Goal: Task Accomplishment & Management: Manage account settings

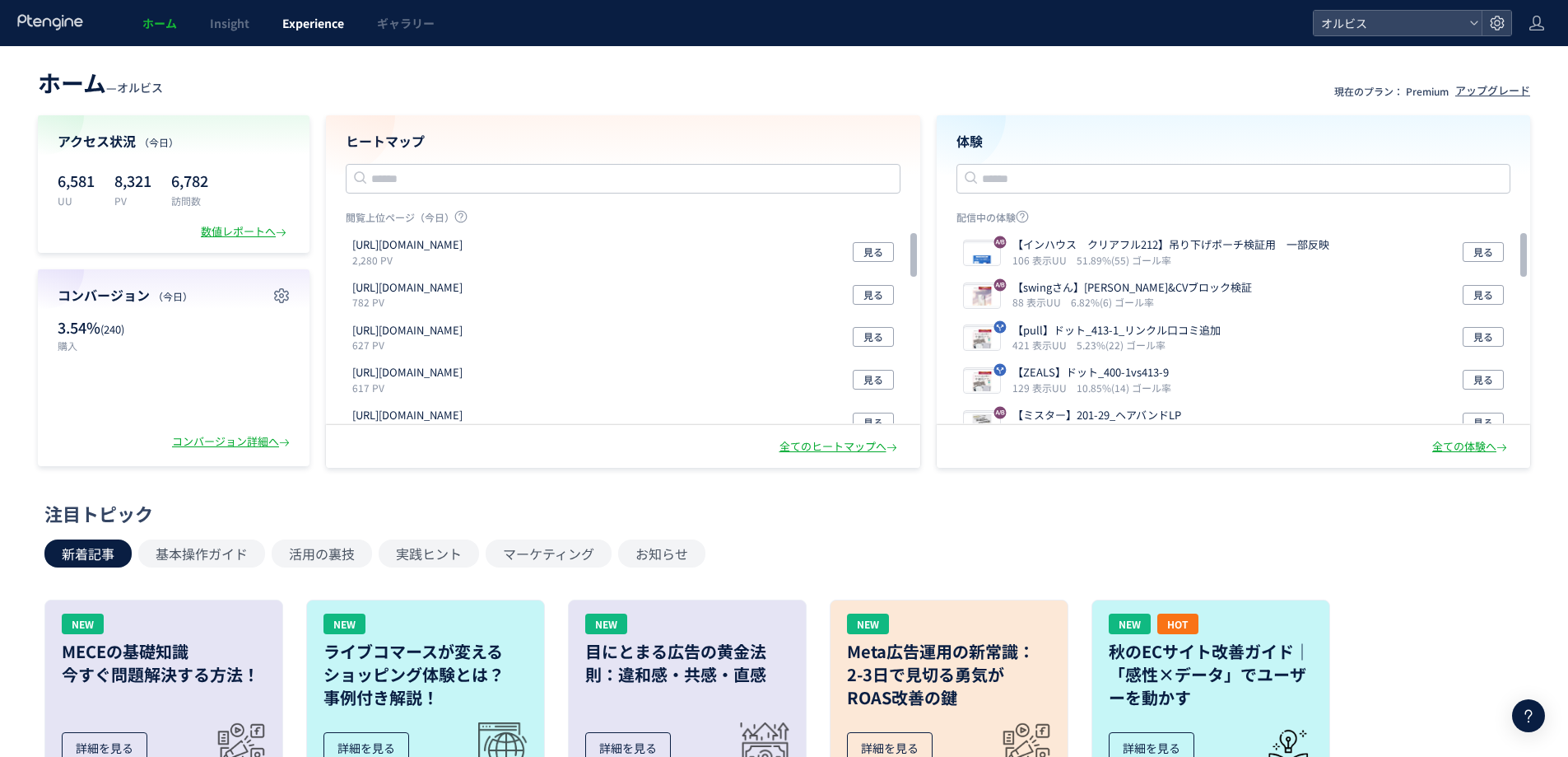
click at [276, 25] on link "Experience" at bounding box center [313, 23] width 94 height 46
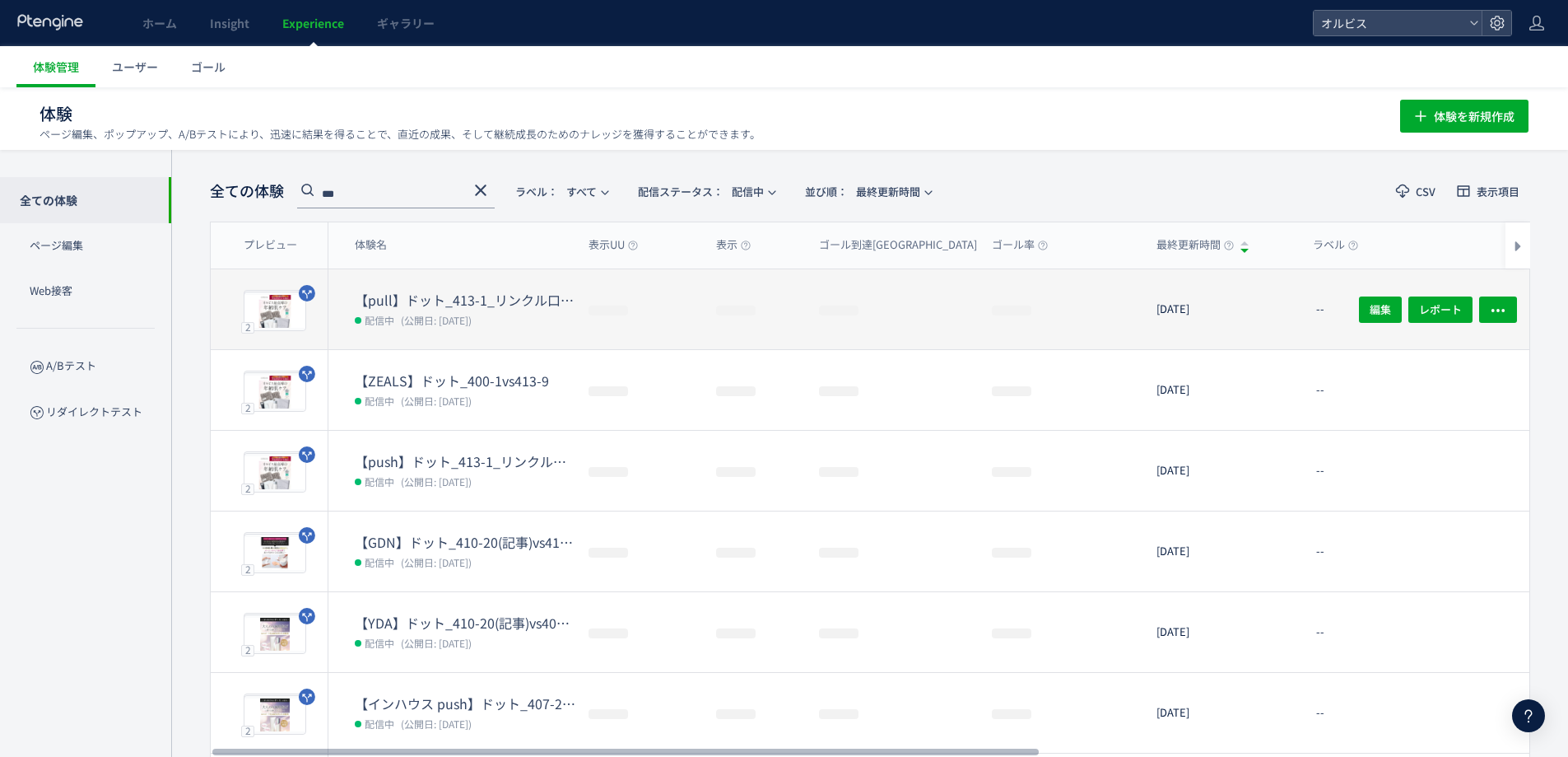
click at [414, 309] on dd "配信中 (公開日: [DATE])" at bounding box center [465, 319] width 221 height 21
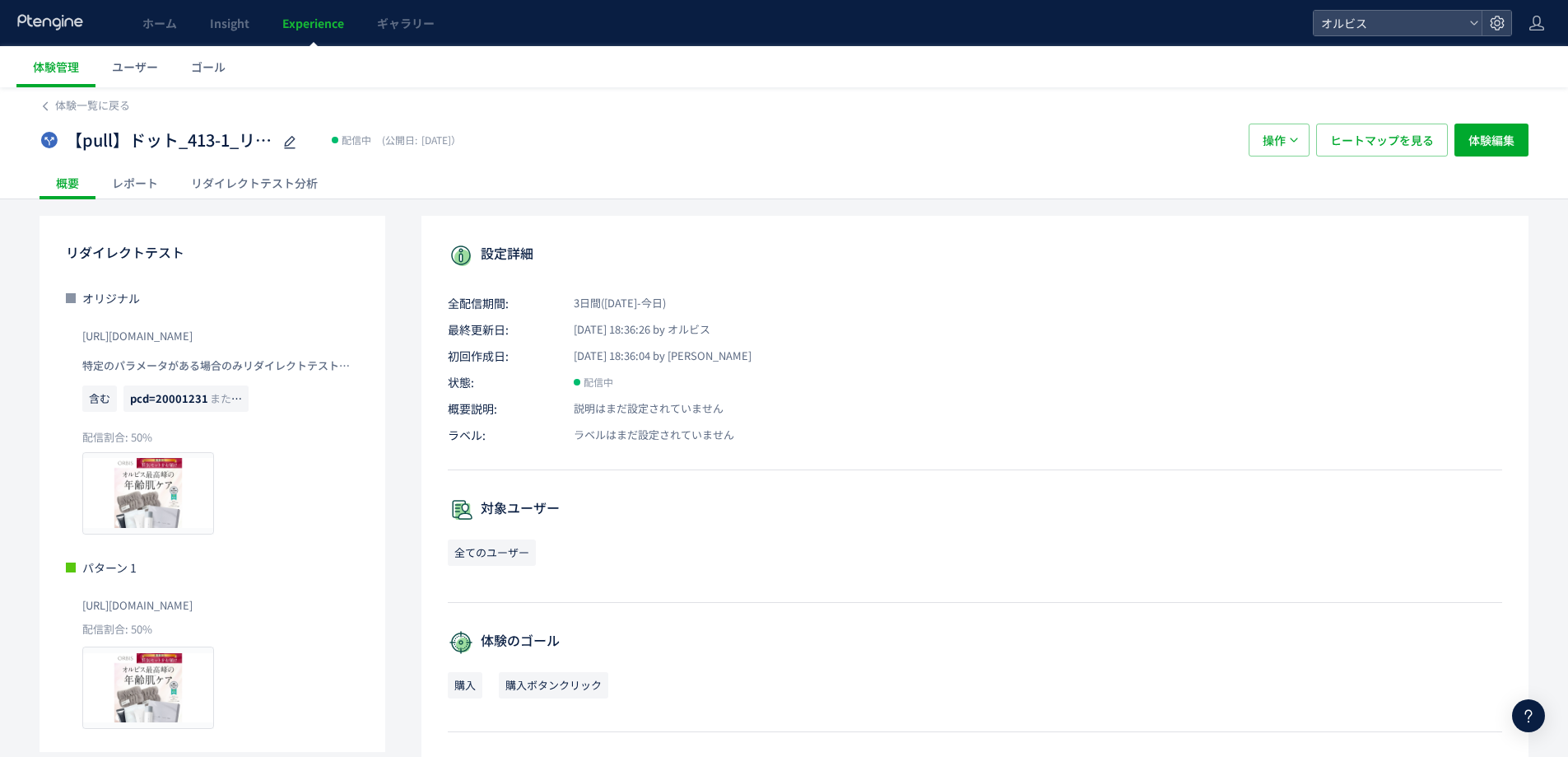
click at [292, 189] on div "リダイレクトテスト分析" at bounding box center [254, 182] width 160 height 33
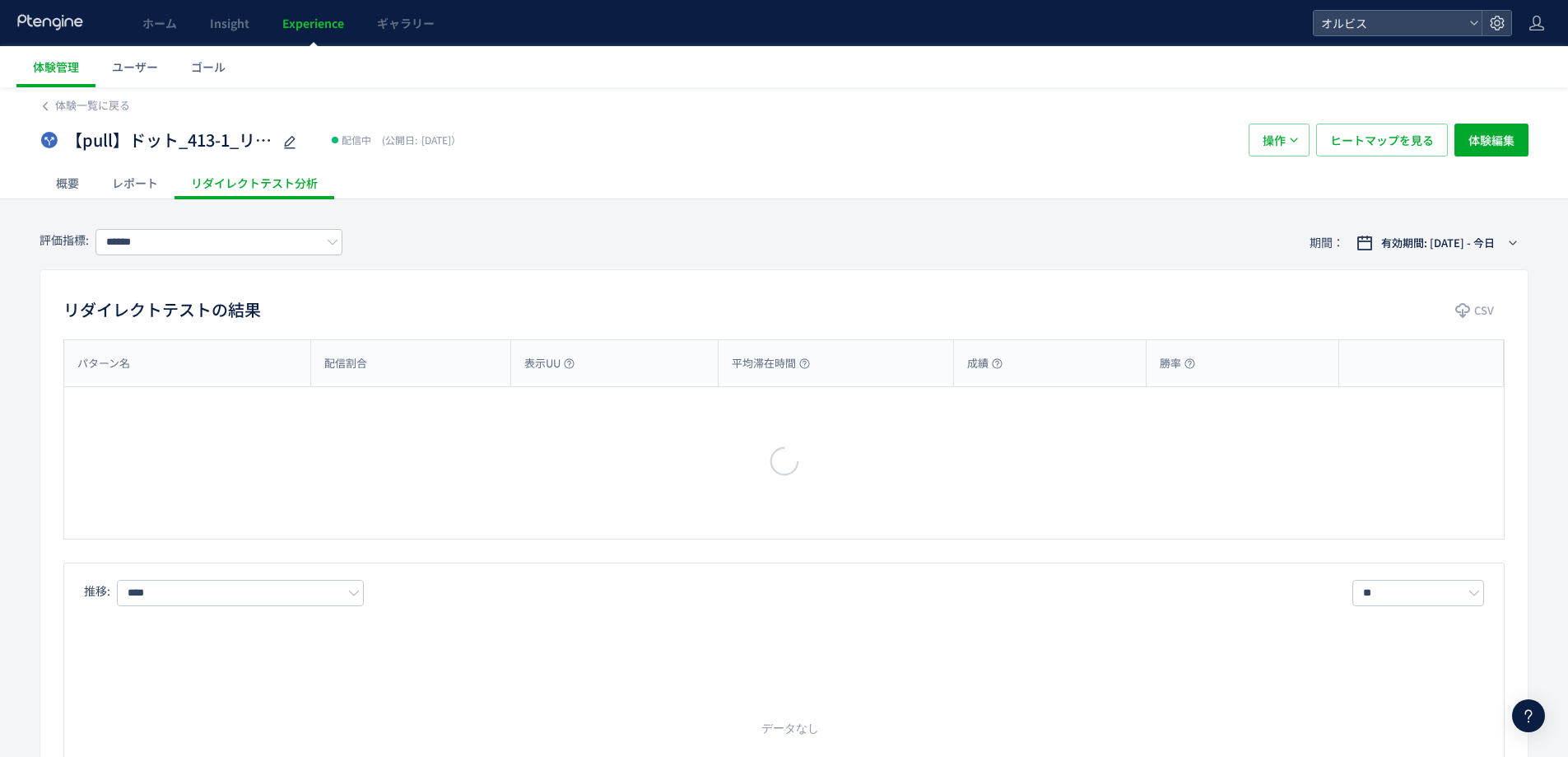
type input "**"
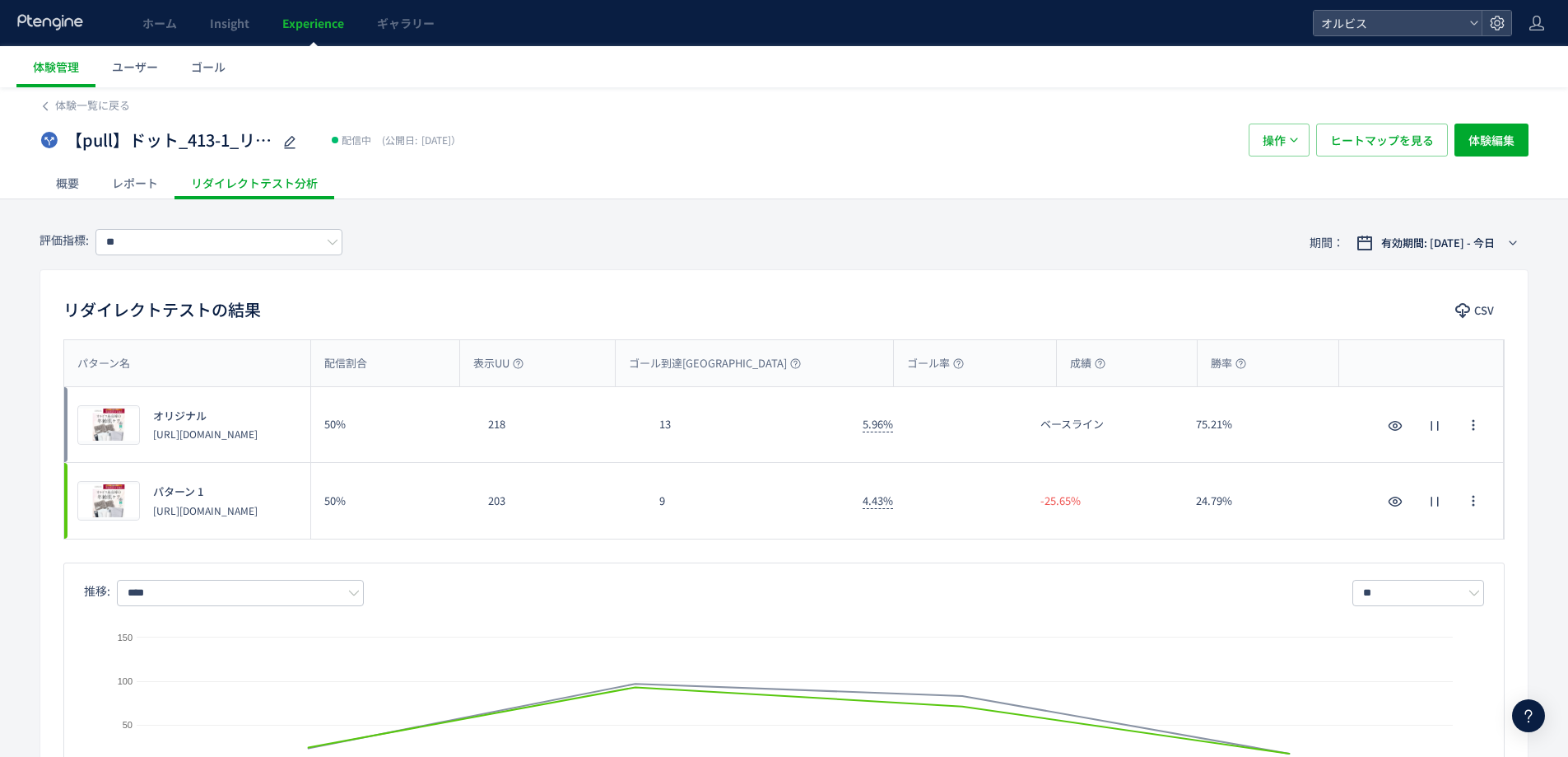
click at [718, 522] on div "9" at bounding box center [747, 500] width 203 height 76
click at [724, 536] on div "9" at bounding box center [747, 500] width 203 height 76
click at [303, 41] on link "Experience" at bounding box center [313, 23] width 94 height 46
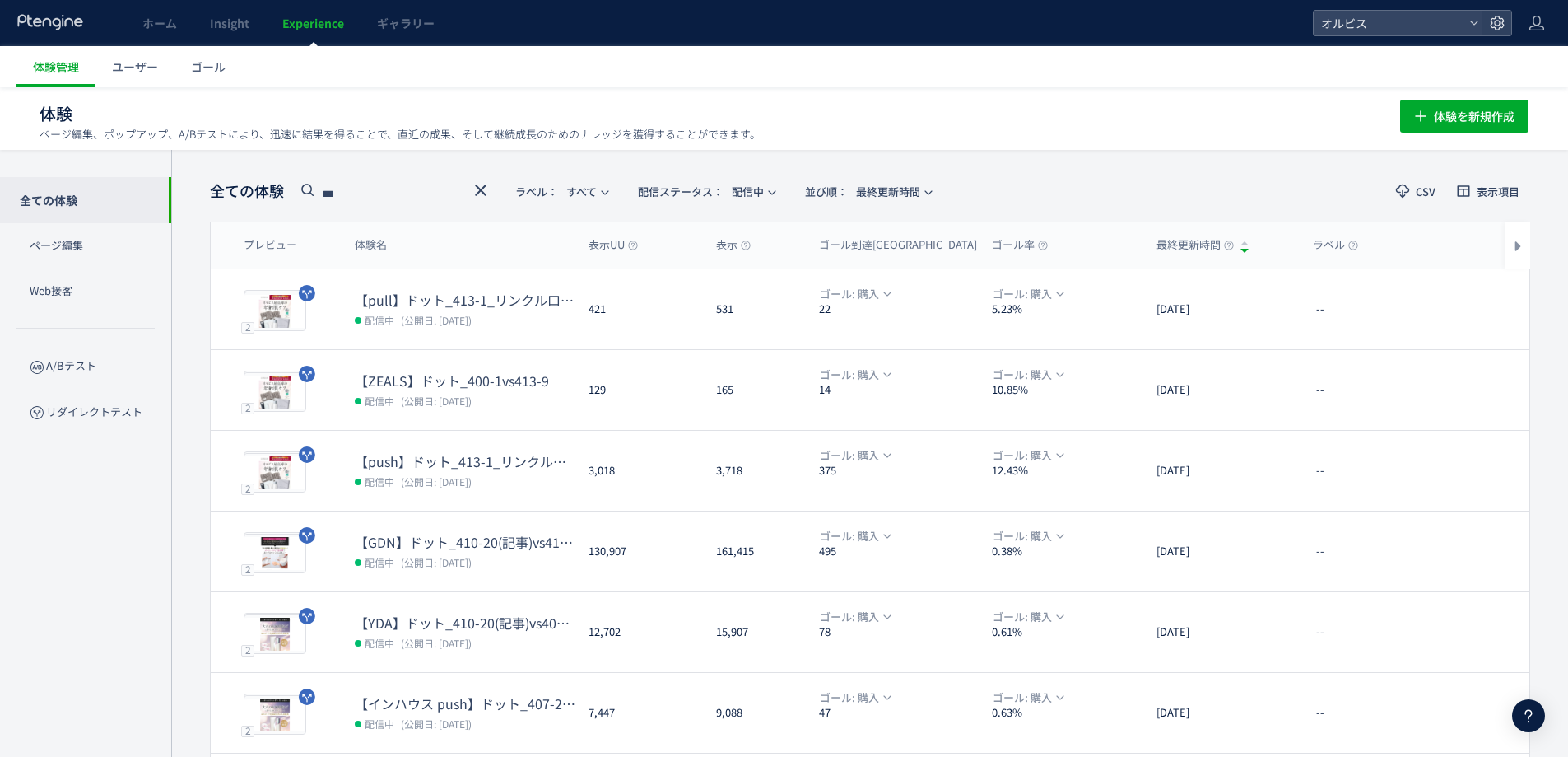
click at [426, 481] on span "(公開日: [DATE])" at bounding box center [436, 481] width 70 height 14
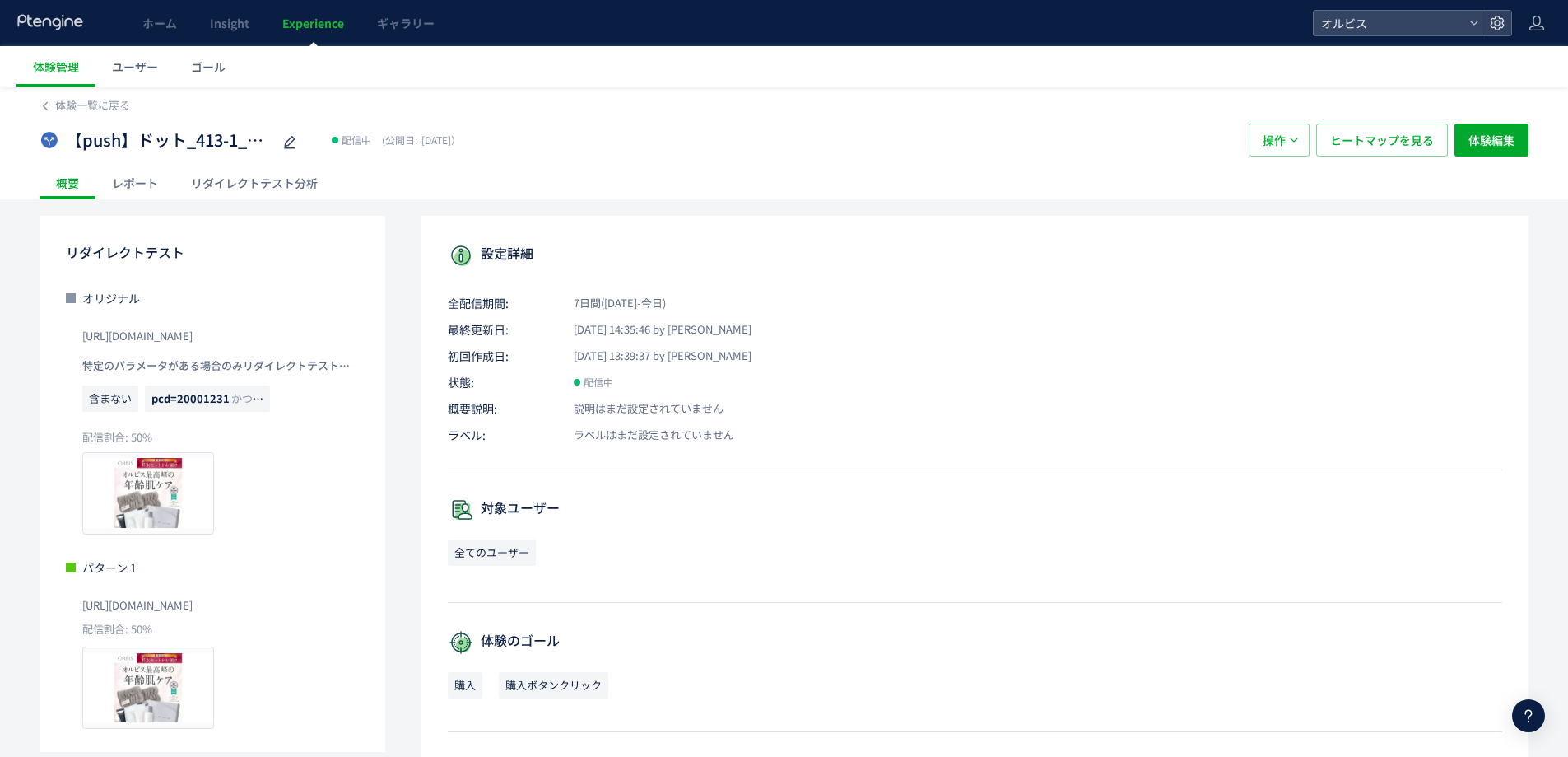
click at [217, 189] on div "リダイレクトテスト分析" at bounding box center [254, 182] width 160 height 33
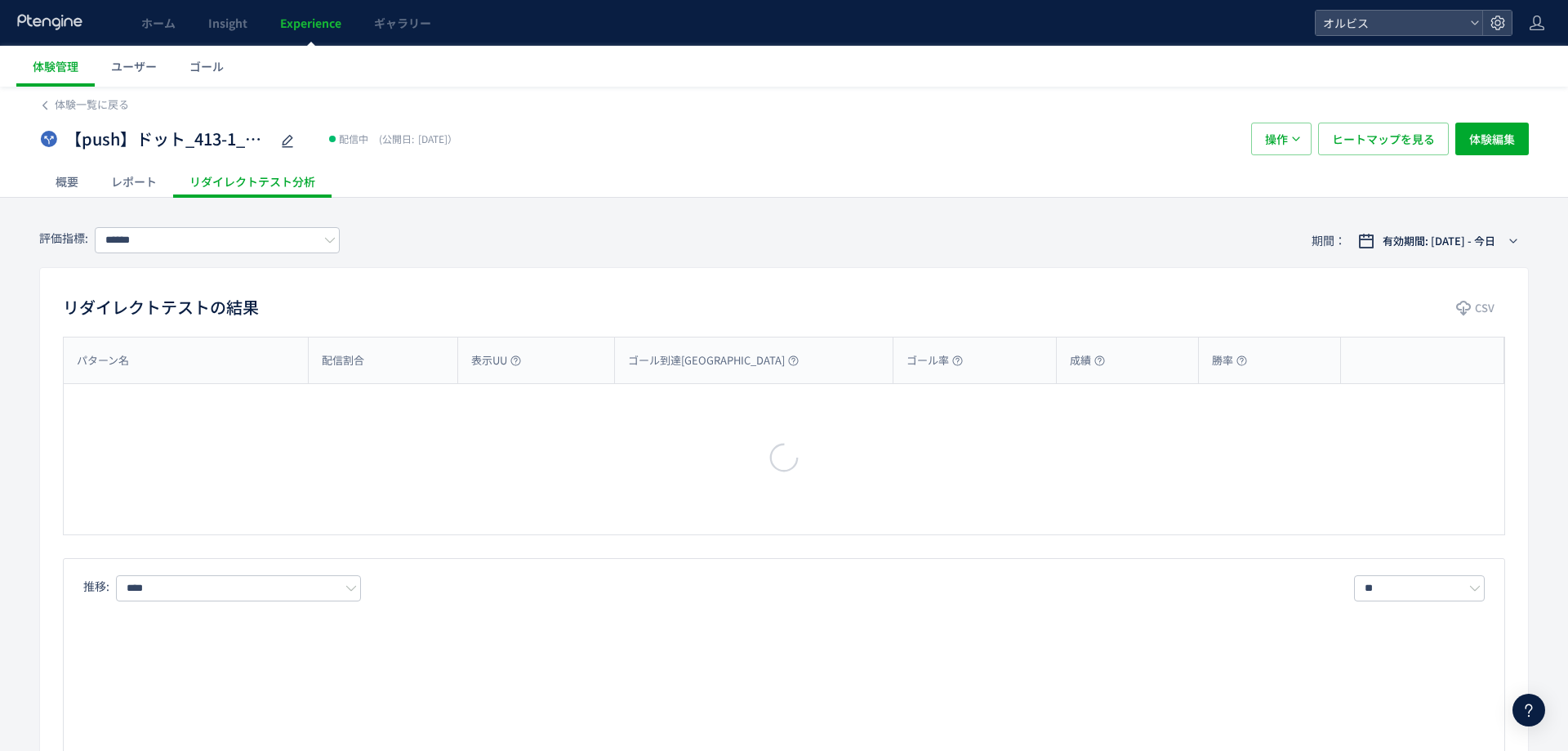
type input "**"
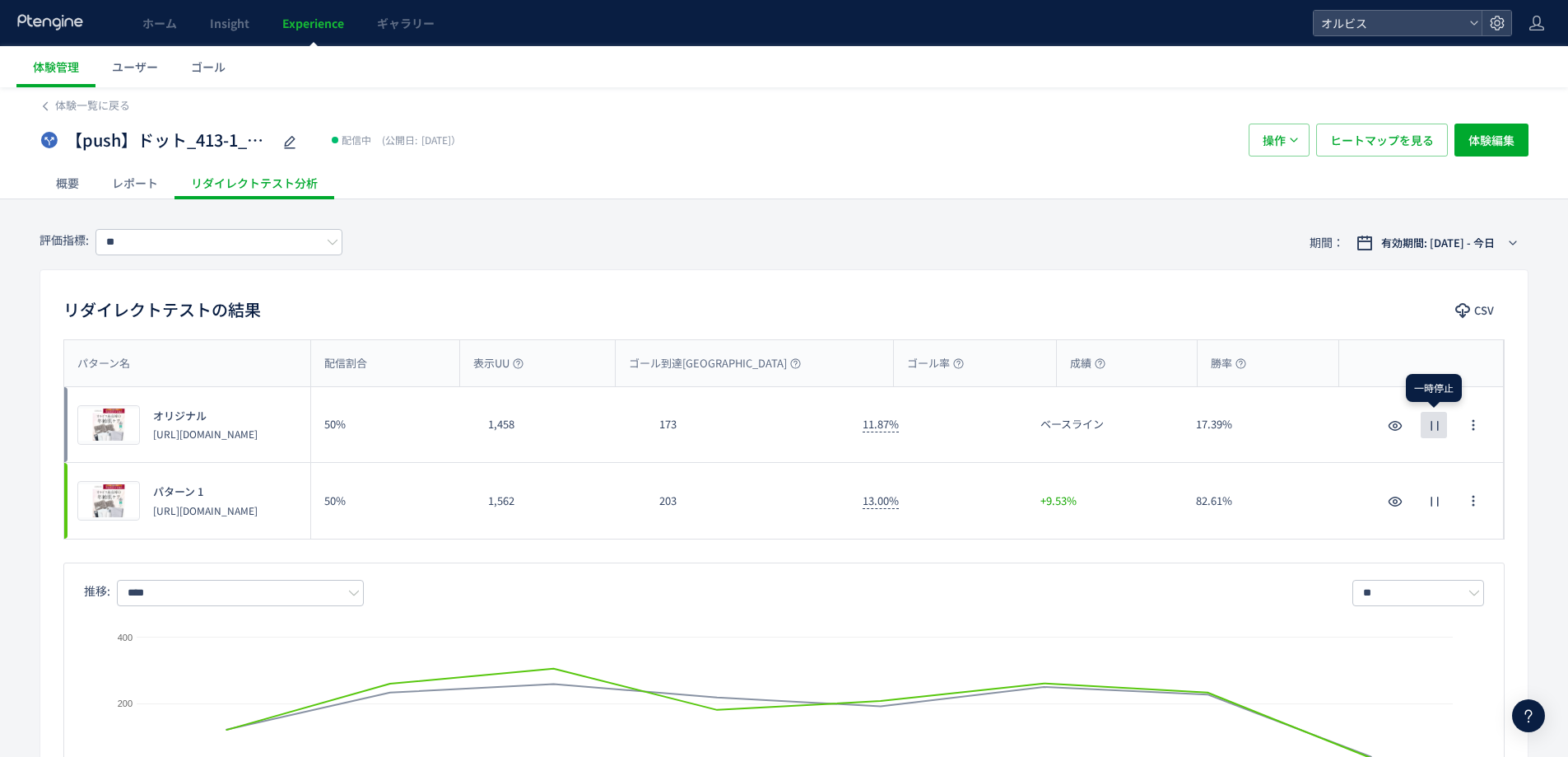
click at [1439, 427] on icon "button" at bounding box center [1434, 425] width 19 height 19
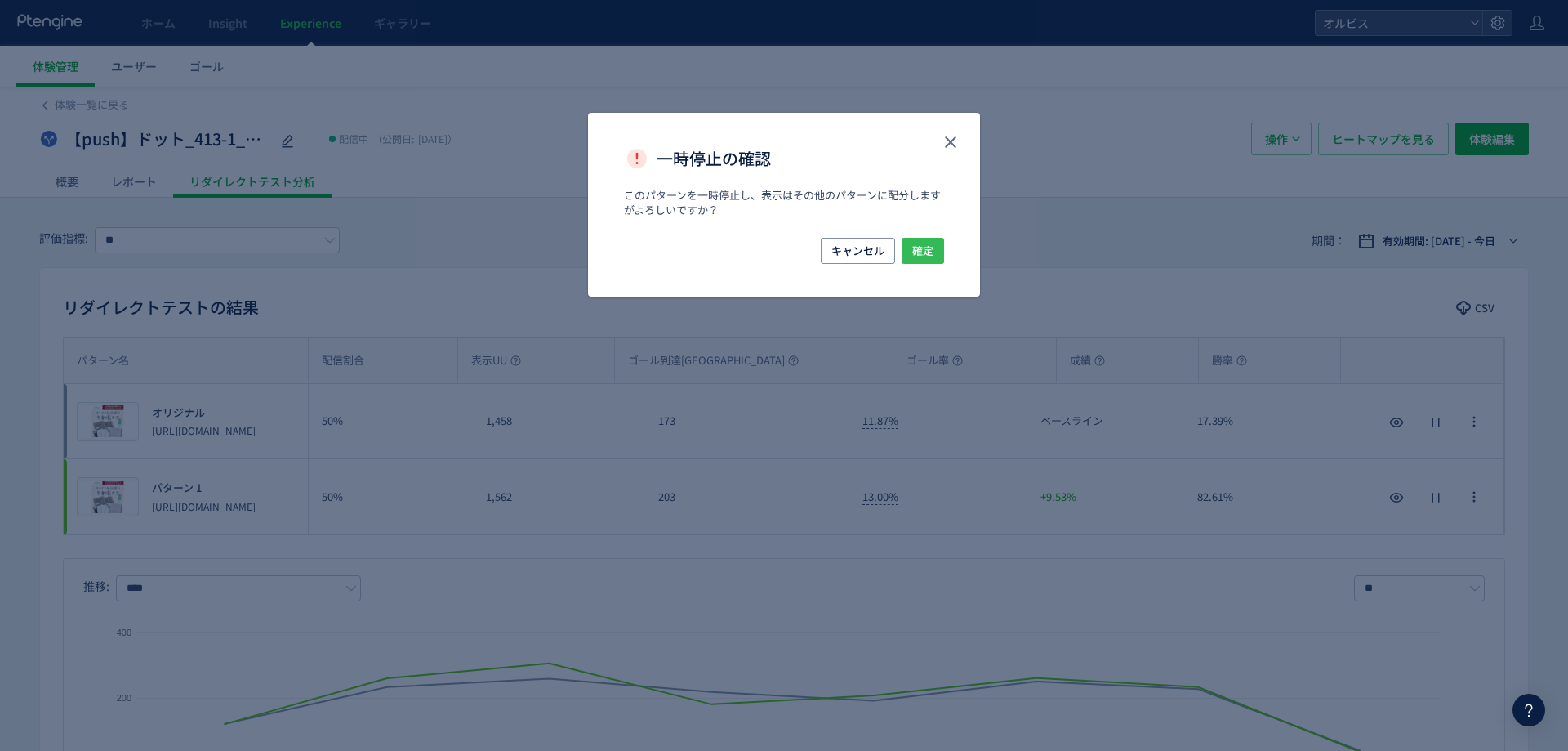
click at [935, 259] on button "確定" at bounding box center [923, 250] width 42 height 26
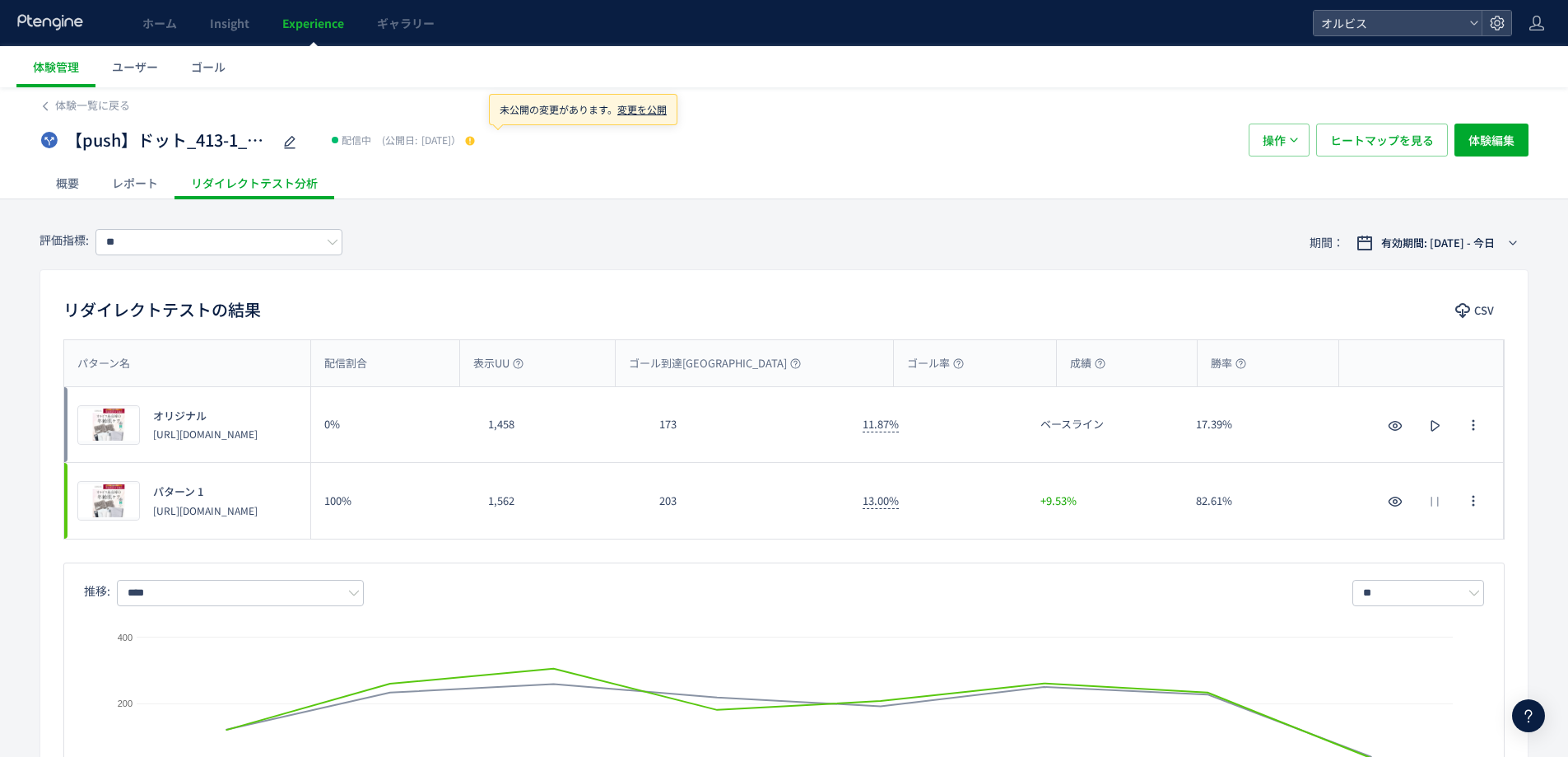
click at [474, 140] on use at bounding box center [468, 140] width 9 height 9
click at [629, 110] on span "変更を公開" at bounding box center [641, 109] width 49 height 14
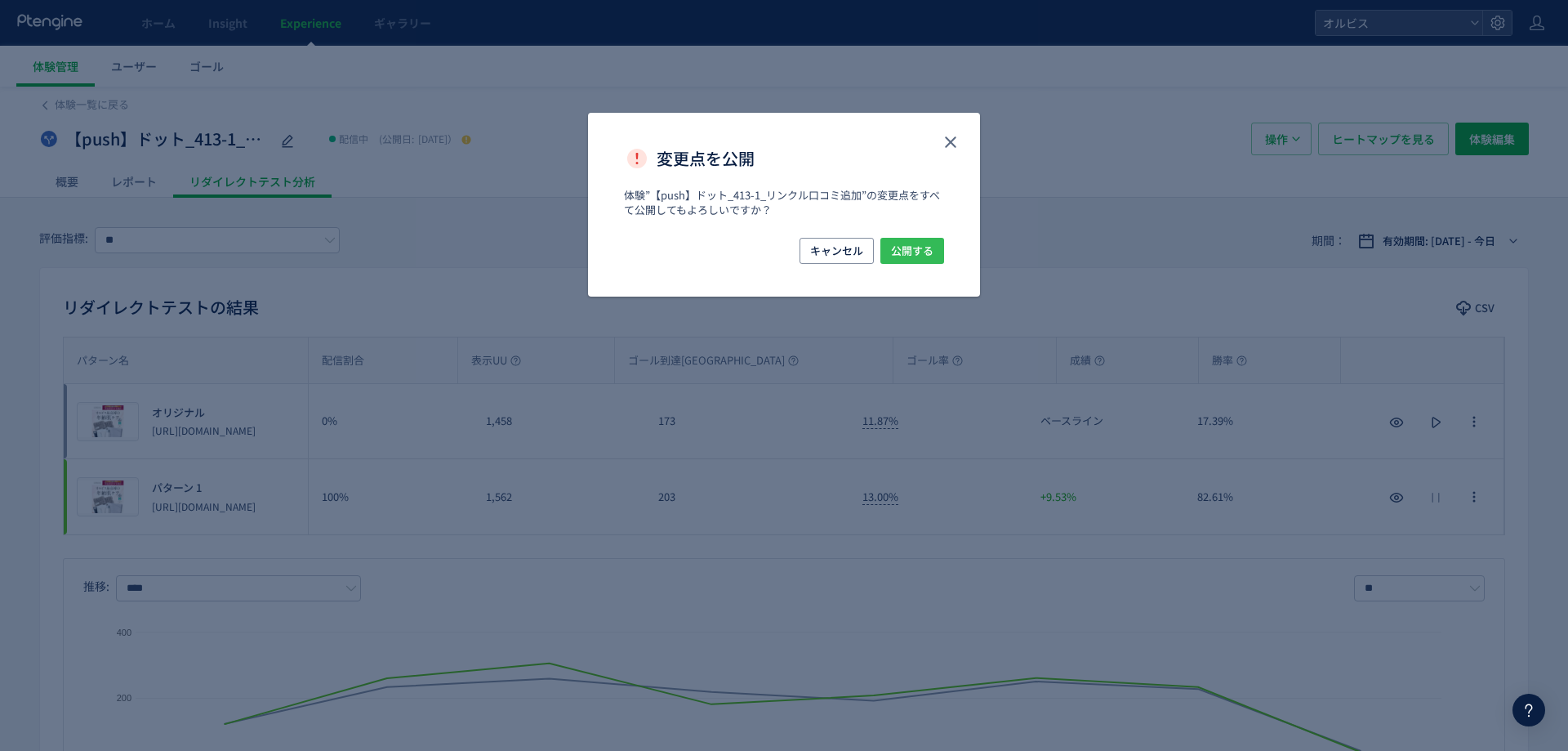
click at [920, 255] on span "公開する" at bounding box center [913, 250] width 42 height 26
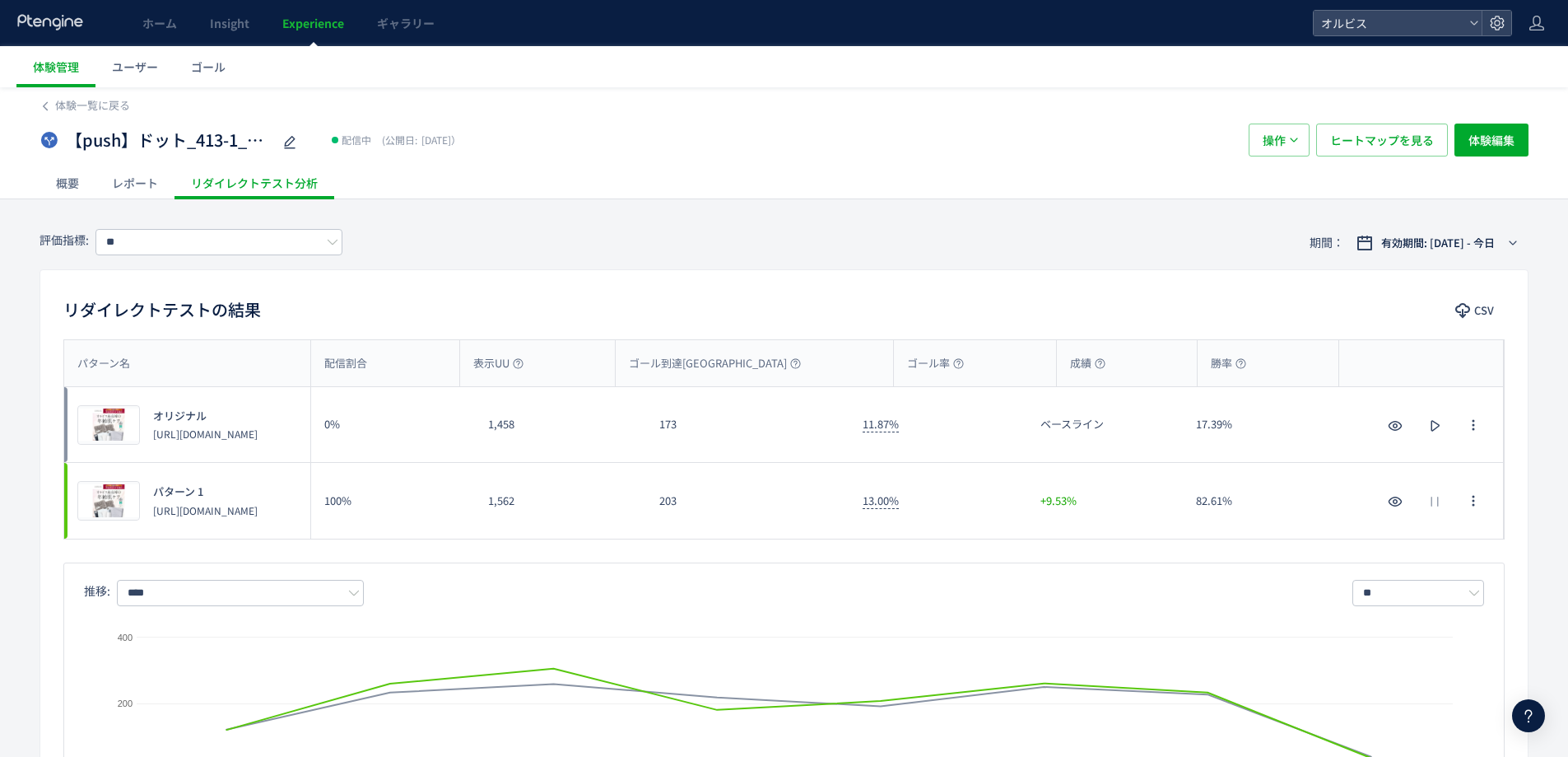
click at [331, 25] on span "Experience" at bounding box center [313, 22] width 62 height 16
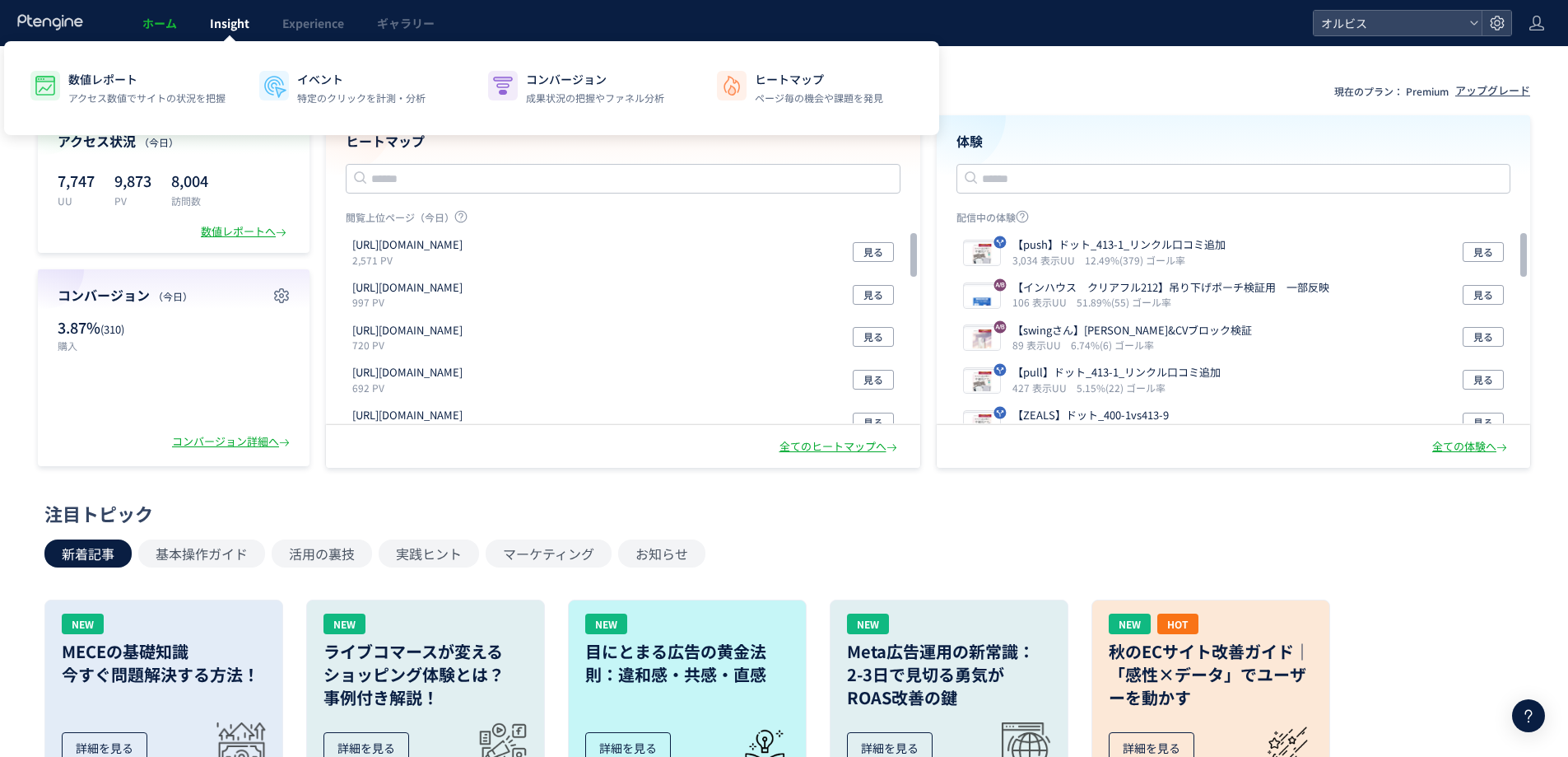
click at [239, 28] on span "Insight" at bounding box center [229, 22] width 40 height 16
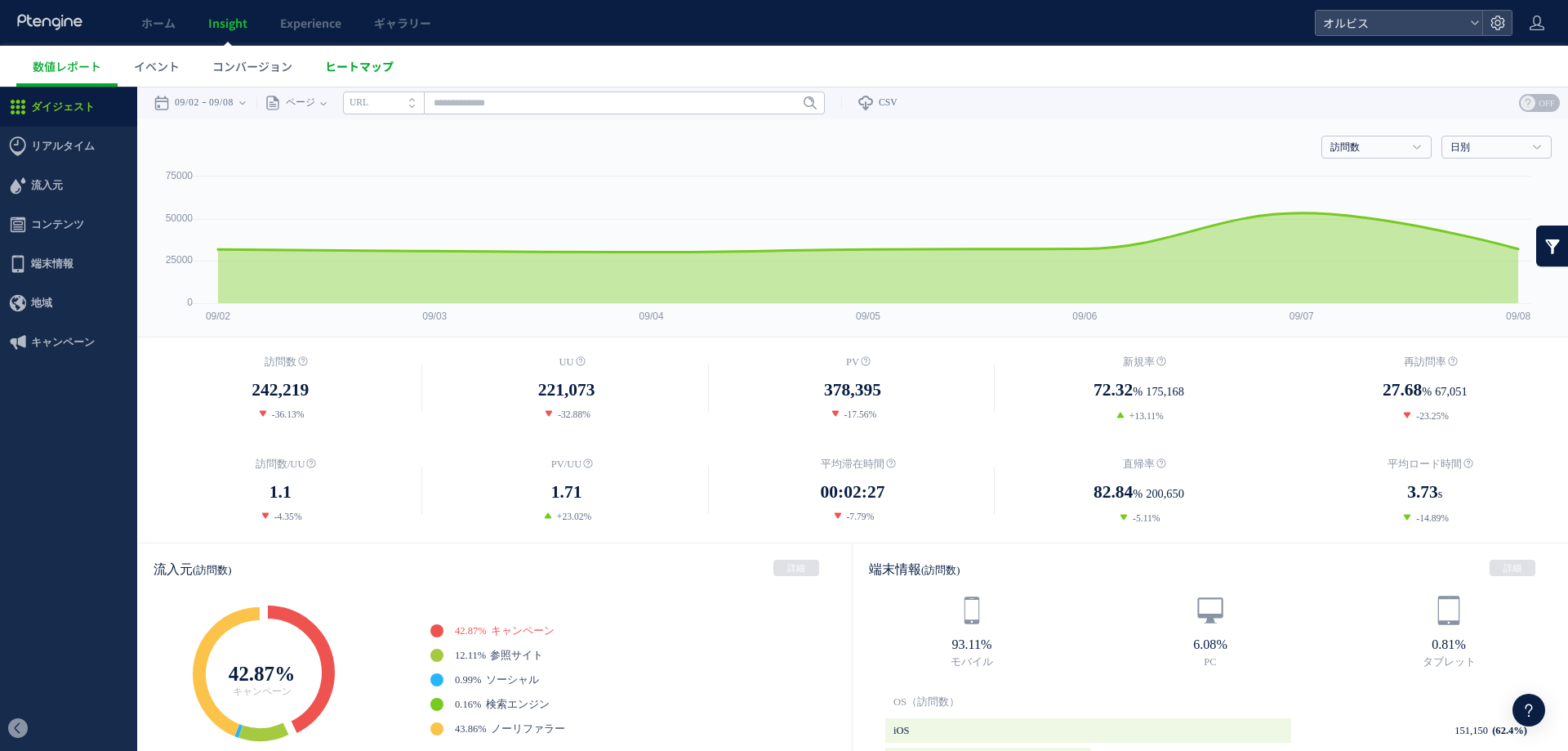
click at [327, 67] on span "ヒートマップ" at bounding box center [360, 66] width 69 height 16
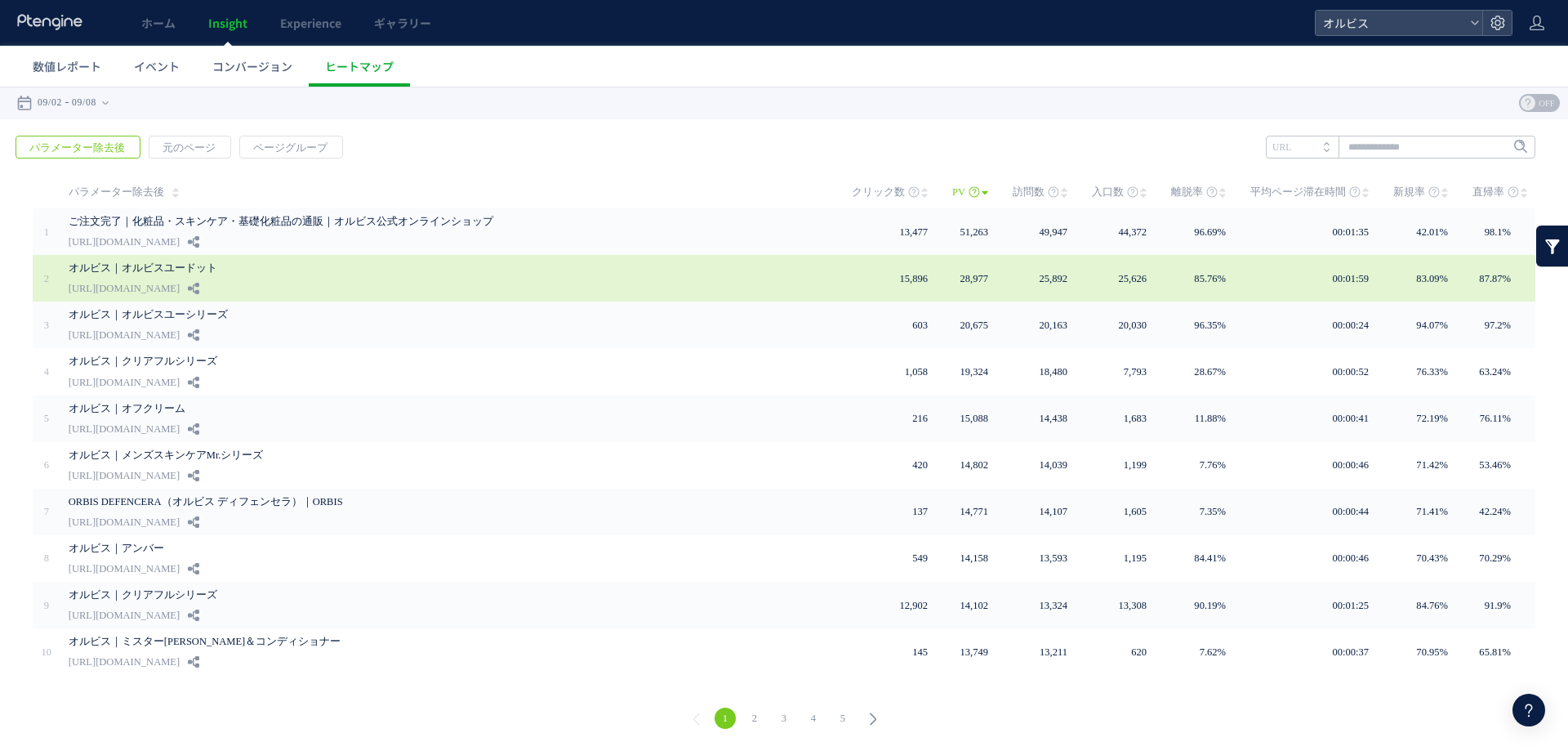
click at [355, 276] on link "オルビス｜オルビスユードット" at bounding box center [445, 268] width 752 height 19
click at [320, 278] on div "オルビス｜オルビスユードット https://pr.orbis.co.jp/special/31" at bounding box center [449, 277] width 761 height 47
